Goal: Information Seeking & Learning: Learn about a topic

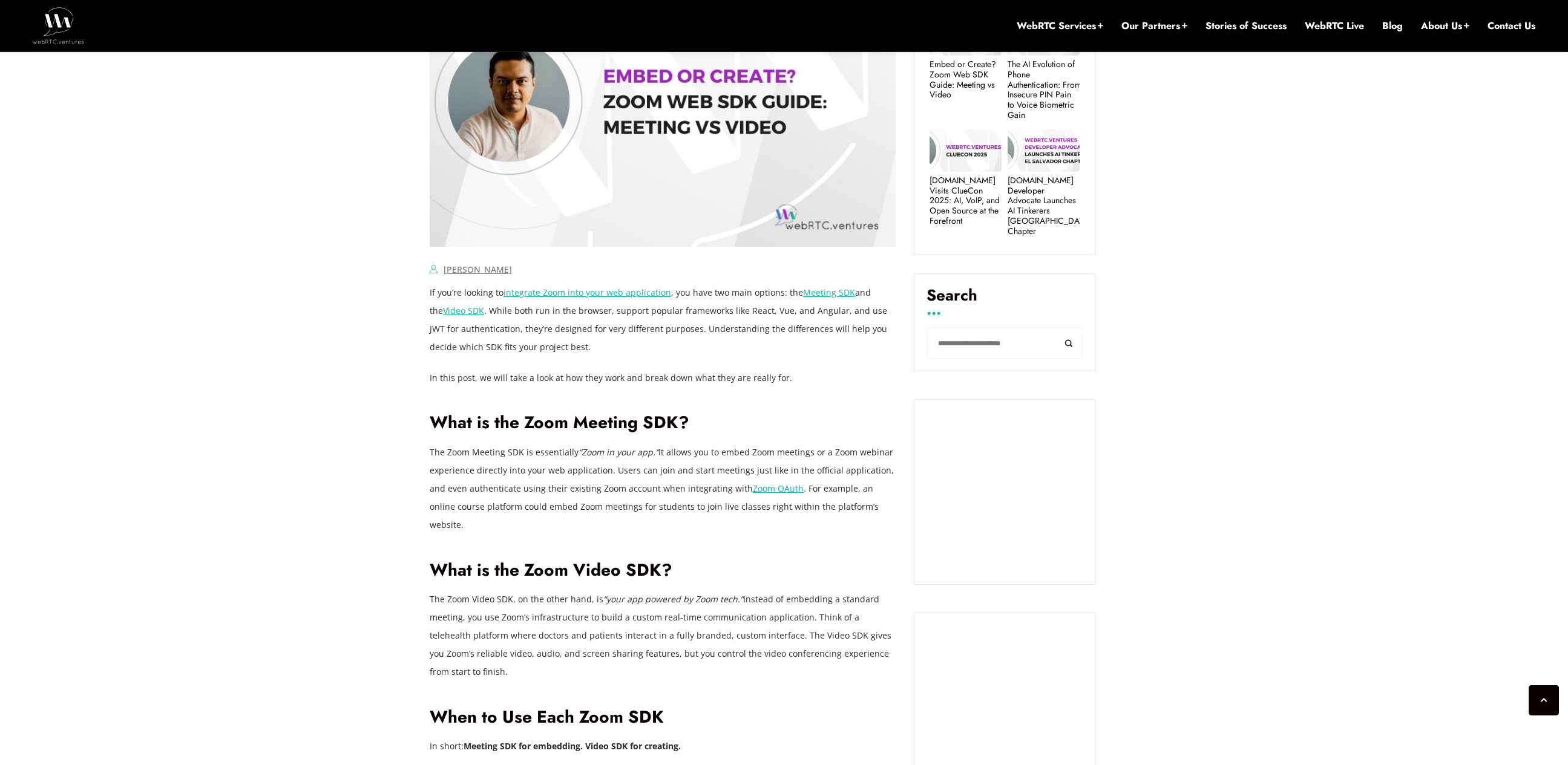
scroll to position [589, 0]
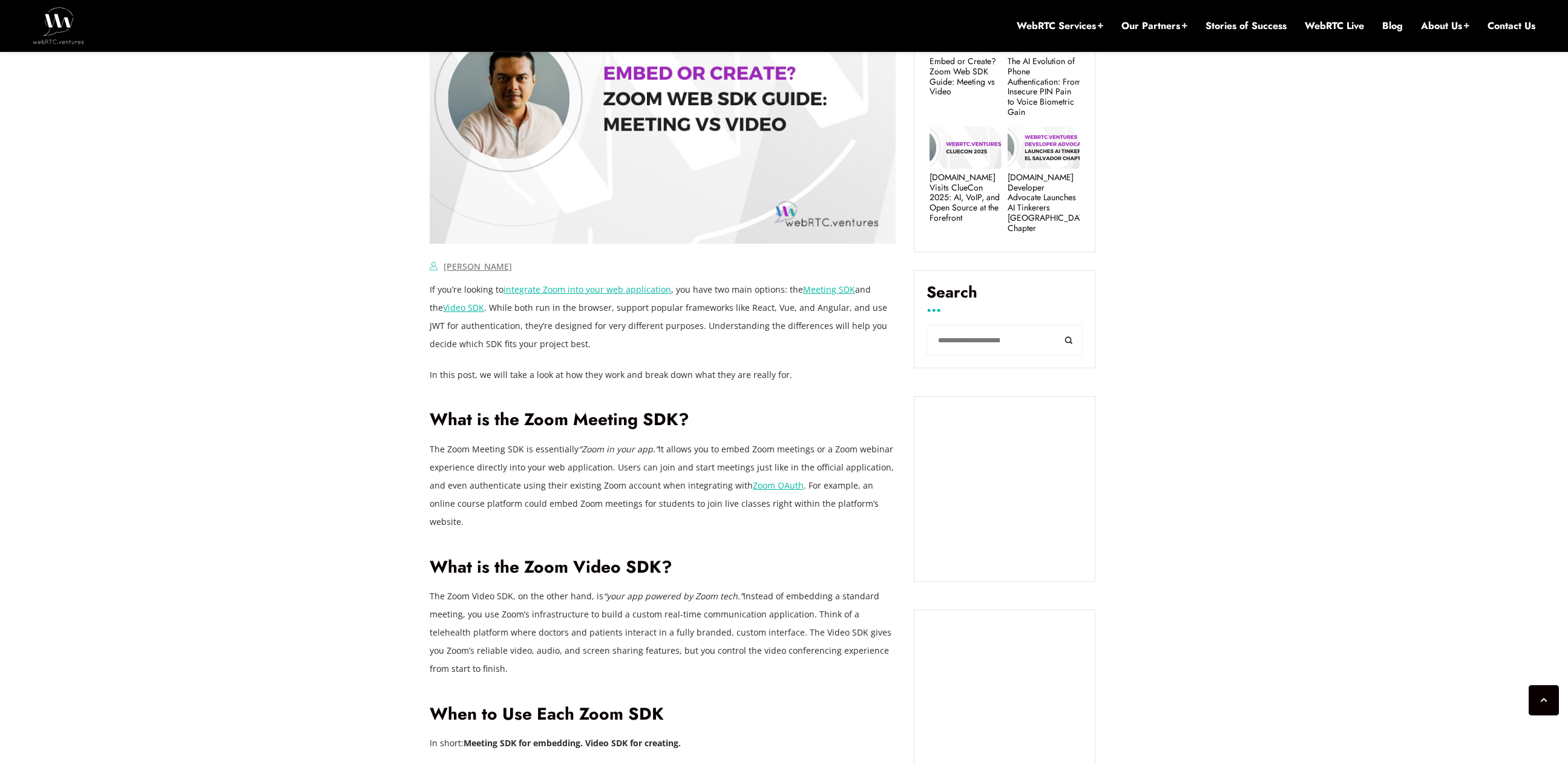
click at [524, 494] on p "The Zoom Meeting SDK is essentially “Zoom in your app.” It allows you to embed …" at bounding box center [662, 485] width 466 height 91
click at [588, 478] on p "The Zoom Meeting SDK is essentially “Zoom in your app.” It allows you to embed …" at bounding box center [662, 485] width 466 height 91
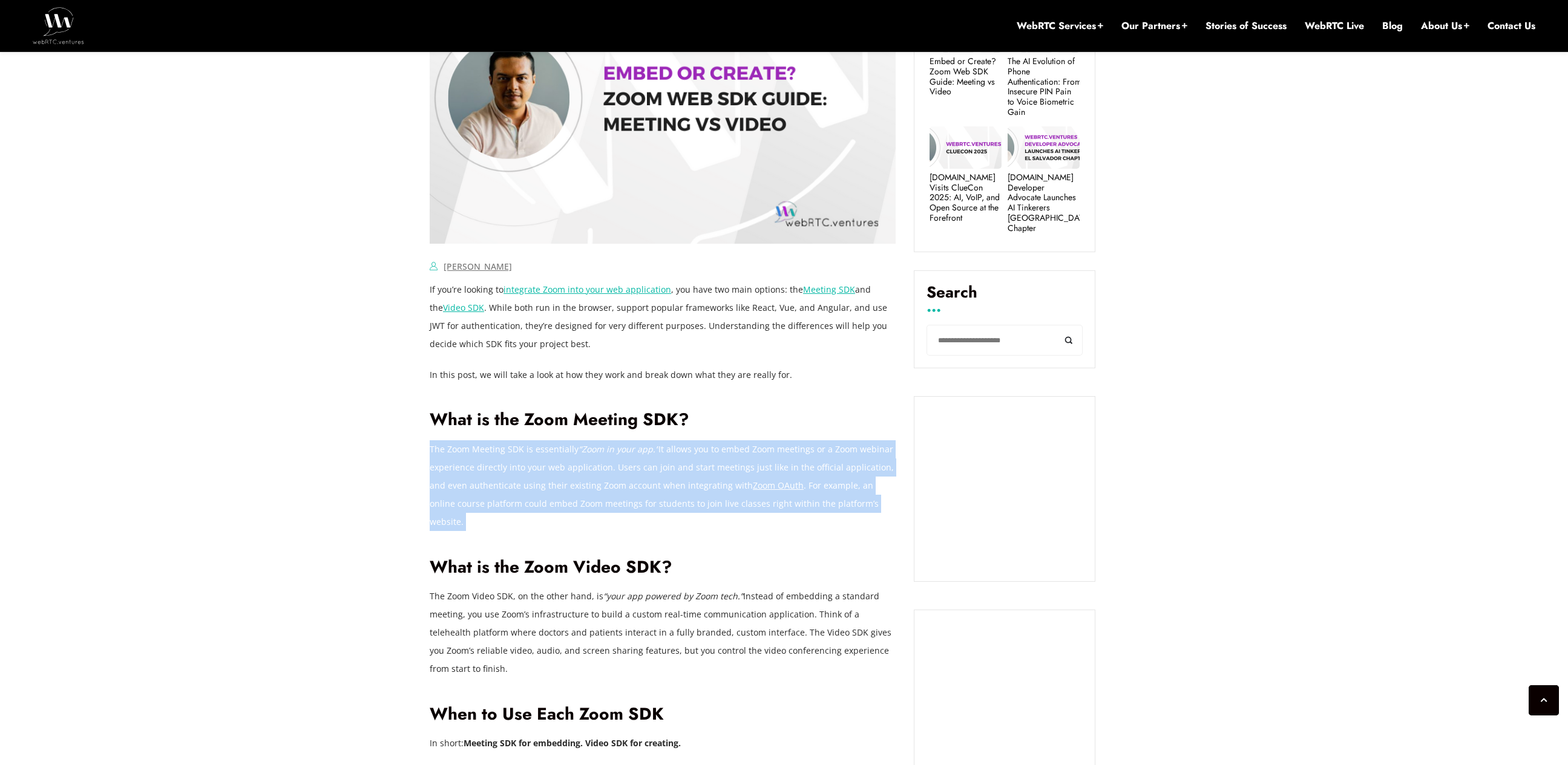
click at [588, 478] on p "The Zoom Meeting SDK is essentially “Zoom in your app.” It allows you to embed …" at bounding box center [662, 485] width 466 height 91
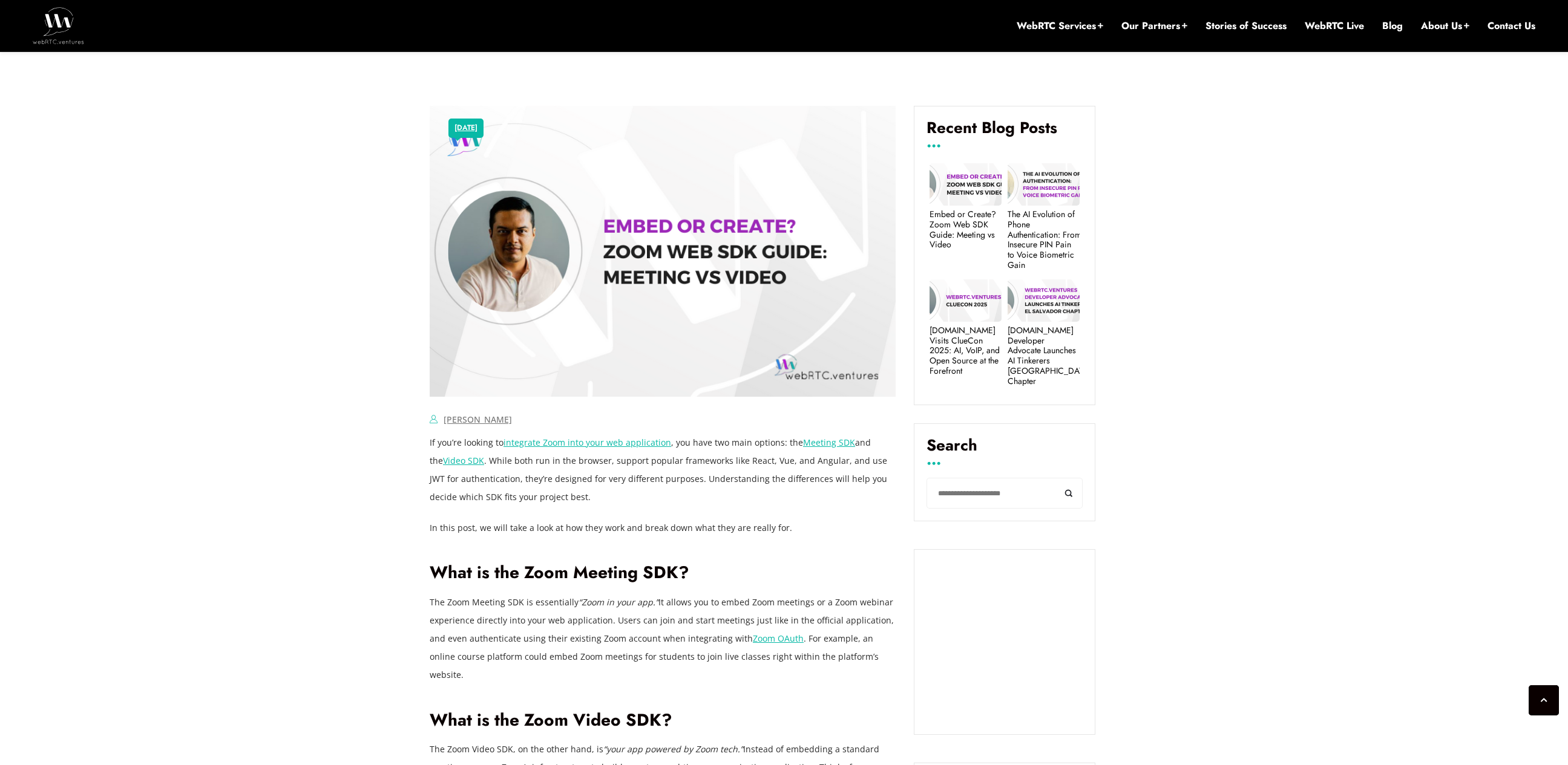
scroll to position [399, 0]
